Goal: Task Accomplishment & Management: Complete application form

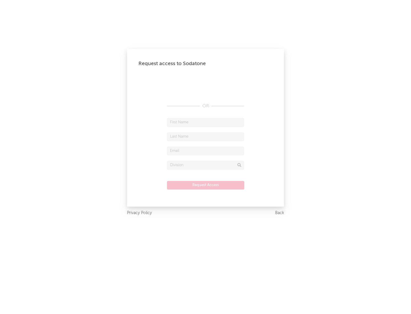
click at [205, 122] on input "text" at bounding box center [205, 122] width 77 height 9
type input "[PERSON_NAME]"
click at [205, 136] on input "text" at bounding box center [205, 136] width 77 height 9
type input "[PERSON_NAME]"
click at [205, 151] on input "text" at bounding box center [205, 151] width 77 height 9
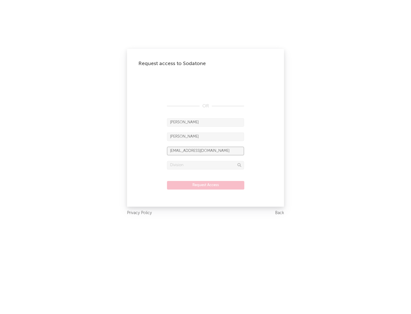
type input "[EMAIL_ADDRESS][DOMAIN_NAME]"
click at [205, 165] on input "text" at bounding box center [205, 165] width 77 height 9
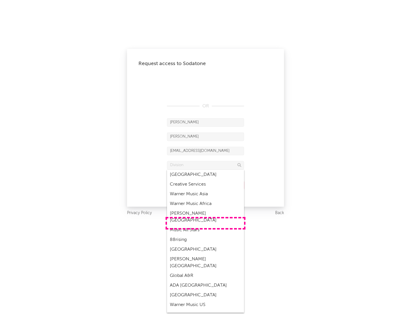
click at [205, 225] on div "Music All Stars" at bounding box center [205, 230] width 77 height 10
type input "Music All Stars"
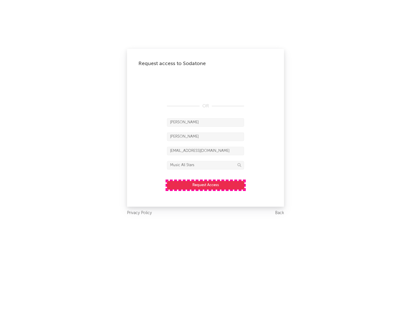
click at [205, 185] on button "Request Access" at bounding box center [205, 185] width 77 height 9
